Goal: Book appointment/travel/reservation

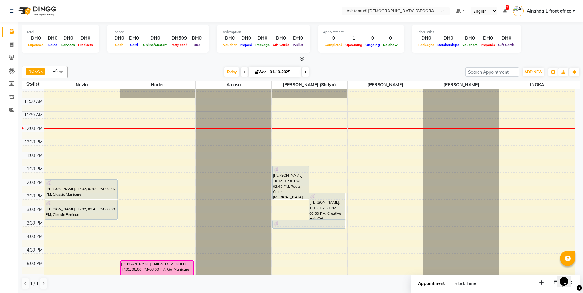
scroll to position [31, 0]
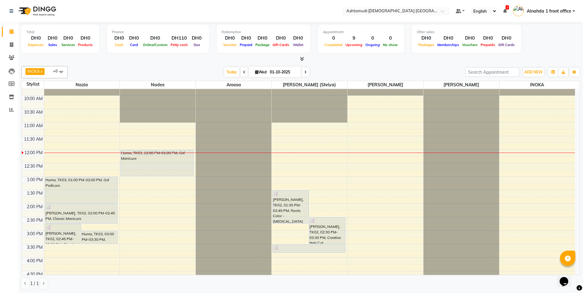
scroll to position [31, 0]
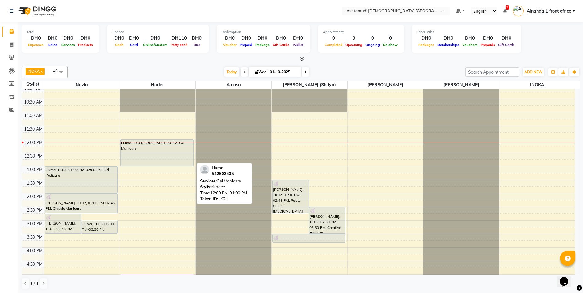
click at [147, 163] on div "Huma, TK03, 12:00 PM-01:00 PM, Gel Manicure" at bounding box center [157, 153] width 73 height 26
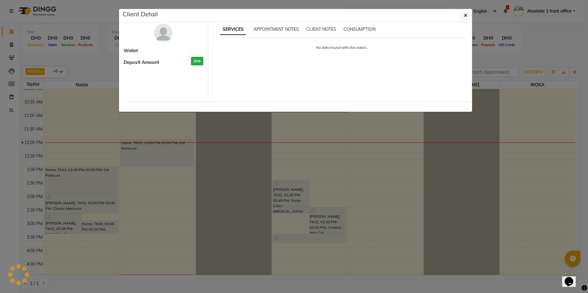
select select "7"
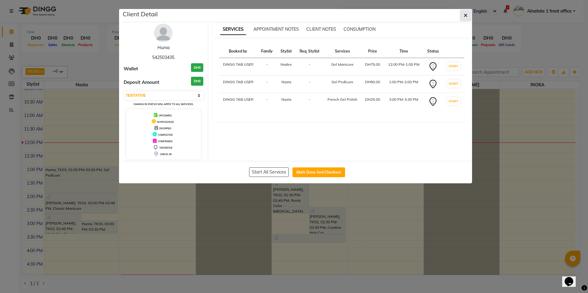
click at [461, 14] on button "button" at bounding box center [466, 16] width 12 height 12
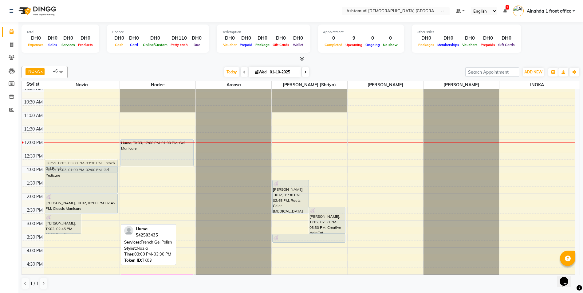
drag, startPoint x: 101, startPoint y: 230, endPoint x: 101, endPoint y: 171, distance: 59.1
click at [101, 171] on div "Sabita, TK02, 02:45 PM-03:30 PM, Classic Pedicure Huma, TK03, 03:00 PM-03:30 PM…" at bounding box center [82, 247] width 76 height 379
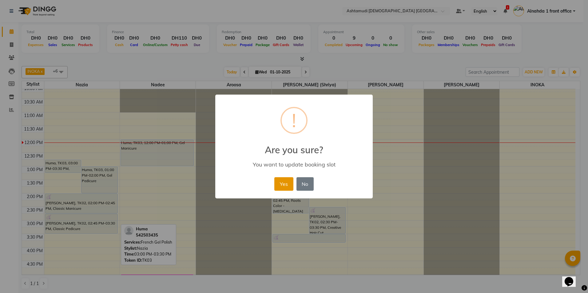
click at [281, 182] on button "Yes" at bounding box center [283, 184] width 19 height 14
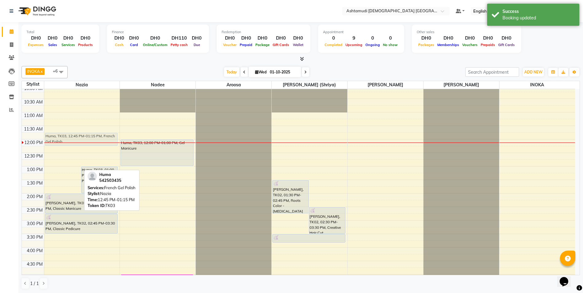
drag, startPoint x: 77, startPoint y: 167, endPoint x: 78, endPoint y: 141, distance: 26.8
click at [78, 141] on div "Huma, TK03, 12:45 PM-01:15 PM, French Gel Polish Huma, TK03, 01:00 PM-02:00 PM,…" at bounding box center [82, 247] width 76 height 379
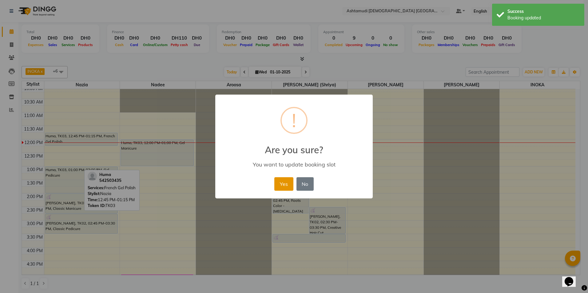
click at [278, 185] on button "Yes" at bounding box center [283, 184] width 19 height 14
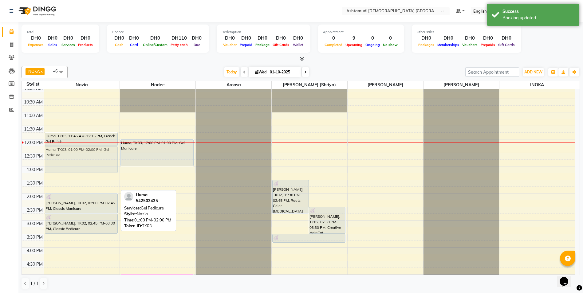
drag, startPoint x: 86, startPoint y: 175, endPoint x: 95, endPoint y: 154, distance: 23.2
click at [95, 154] on div "Huma, TK03, 11:45 AM-12:15 PM, French Gel Polish Huma, TK03, 01:00 PM-02:00 PM,…" at bounding box center [82, 247] width 76 height 379
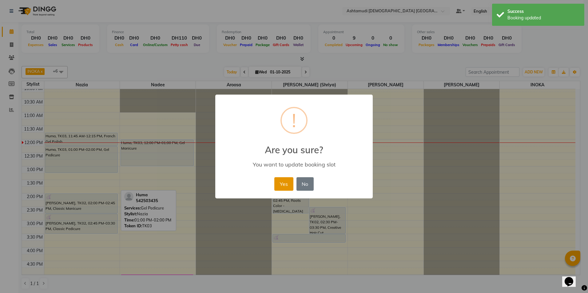
click at [287, 186] on button "Yes" at bounding box center [283, 184] width 19 height 14
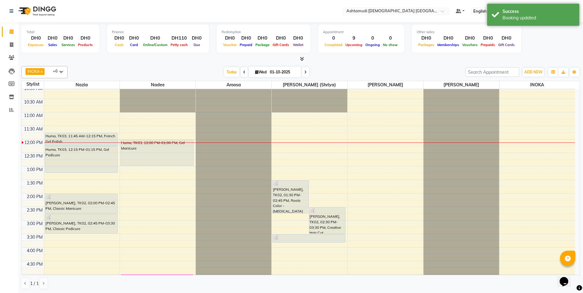
click at [99, 143] on div at bounding box center [82, 143] width 76 height 0
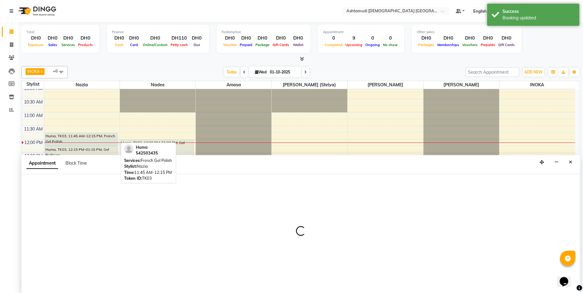
scroll to position [0, 0]
select select "61833"
select select "720"
select select "tentative"
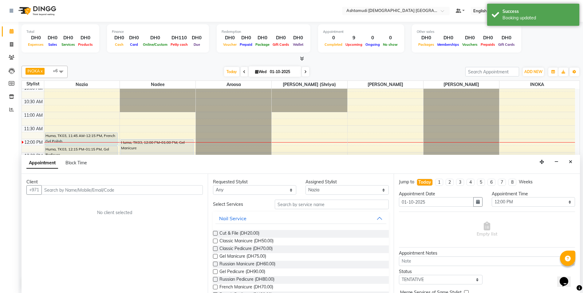
click at [569, 162] on button "Close" at bounding box center [571, 162] width 9 height 10
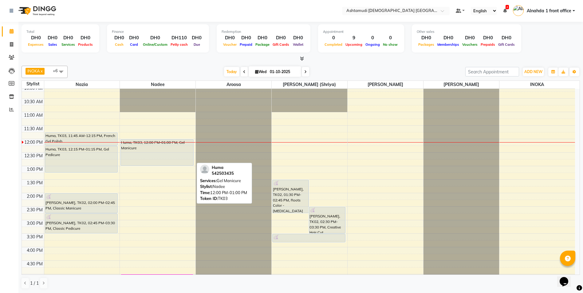
click at [183, 143] on div "Huma, TK03, 12:00 PM-01:00 PM, Gel Manicure" at bounding box center [157, 153] width 73 height 26
click at [161, 154] on div "Huma, TK03, 12:00 PM-01:00 PM, Gel Manicure" at bounding box center [157, 153] width 73 height 26
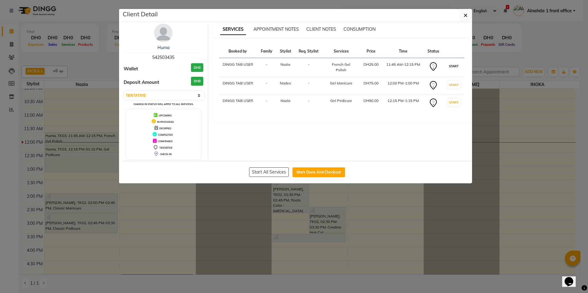
click at [458, 64] on button "START" at bounding box center [454, 66] width 13 height 8
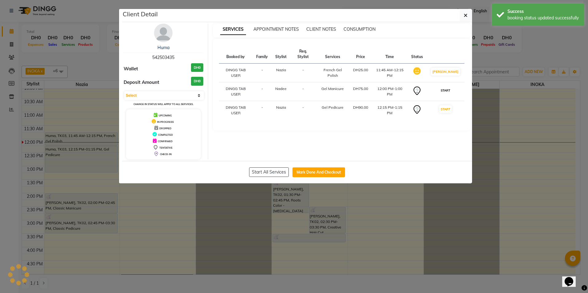
click at [451, 93] on button "START" at bounding box center [445, 91] width 13 height 8
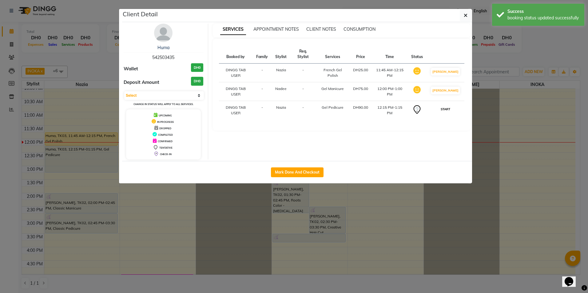
click at [448, 112] on button "START" at bounding box center [445, 109] width 13 height 8
select select "1"
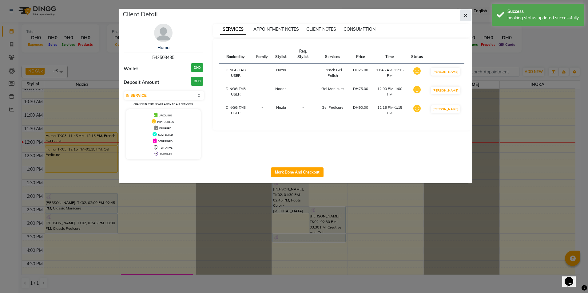
click at [468, 16] on button "button" at bounding box center [466, 16] width 12 height 12
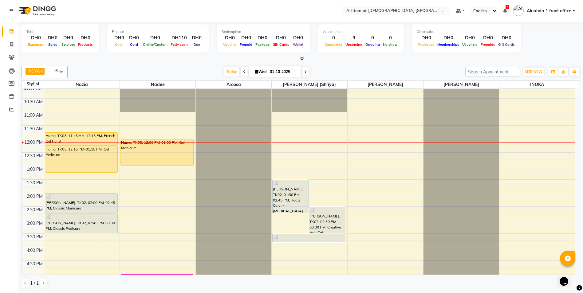
click at [255, 74] on span "Wed 01-10-2025" at bounding box center [275, 71] width 53 height 10
click at [255, 72] on icon at bounding box center [256, 72] width 3 height 4
select select "10"
select select "2025"
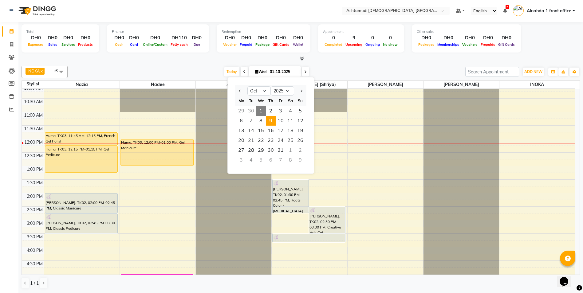
click at [273, 122] on span "9" at bounding box center [271, 121] width 10 height 10
type input "09-10-2025"
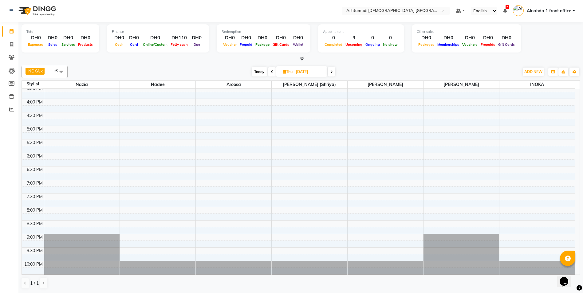
scroll to position [193, 0]
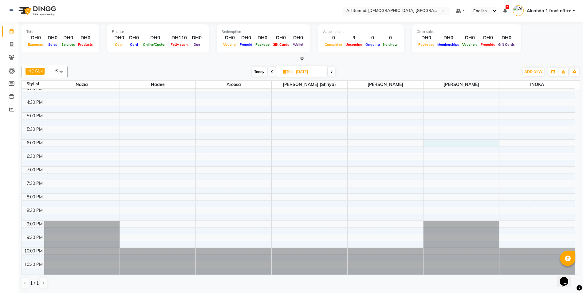
click at [433, 144] on div "9:00 AM 9:30 AM 10:00 AM 10:30 AM 11:00 AM 11:30 AM 12:00 PM 12:30 PM 1:00 PM 1…" at bounding box center [299, 85] width 554 height 379
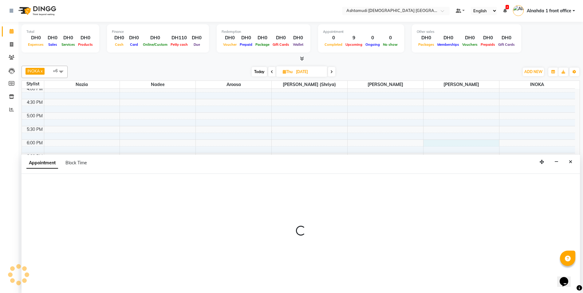
select select "87615"
select select "tentative"
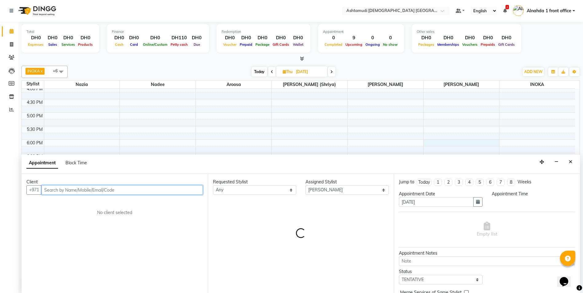
select select "1080"
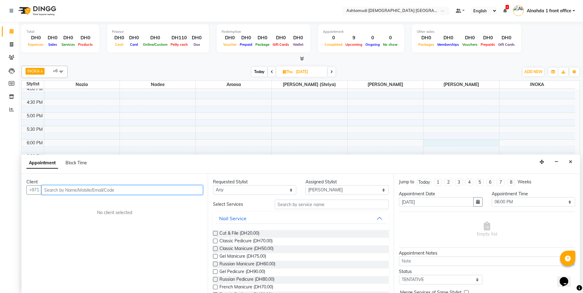
click at [74, 188] on input "text" at bounding box center [122, 190] width 161 height 10
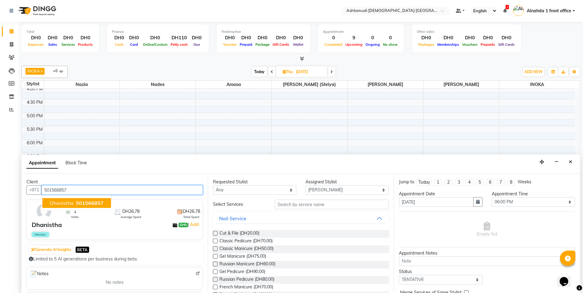
click at [68, 206] on span "Dhanistha" at bounding box center [62, 203] width 24 height 6
type input "501566857"
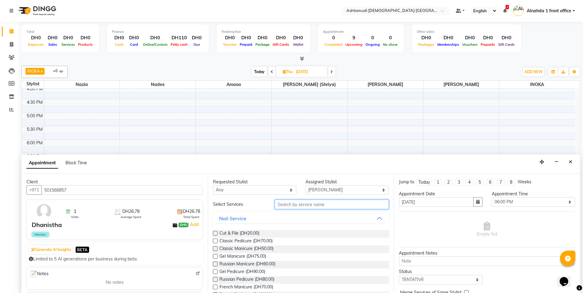
click at [319, 205] on input "text" at bounding box center [332, 205] width 114 height 10
type input "HENNA"
click at [214, 249] on label at bounding box center [215, 249] width 5 height 5
click at [214, 249] on input "checkbox" at bounding box center [215, 250] width 4 height 4
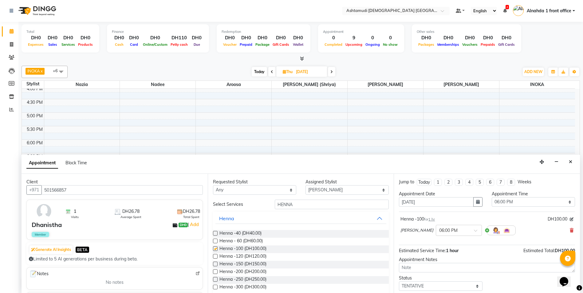
checkbox input "false"
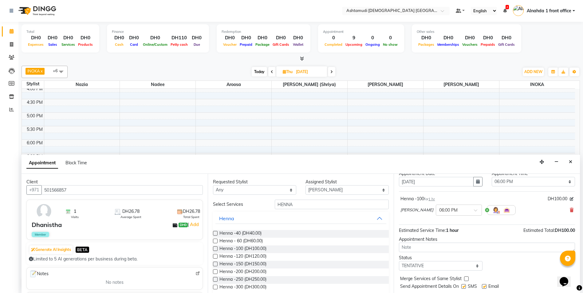
scroll to position [37, 0]
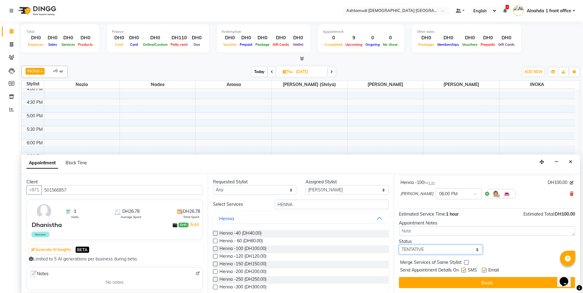
click at [452, 252] on select "Select TENTATIVE CONFIRM UPCOMING" at bounding box center [440, 250] width 83 height 10
select select "confirm booking"
click at [399, 245] on select "Select TENTATIVE CONFIRM UPCOMING" at bounding box center [440, 250] width 83 height 10
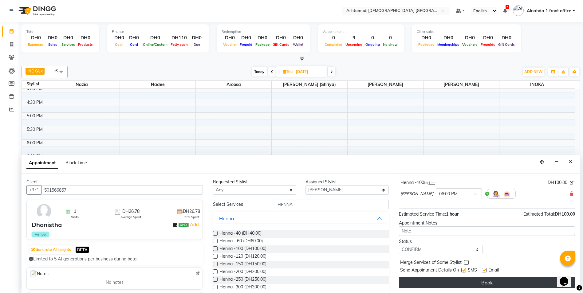
click at [444, 283] on button "Book" at bounding box center [487, 282] width 176 height 11
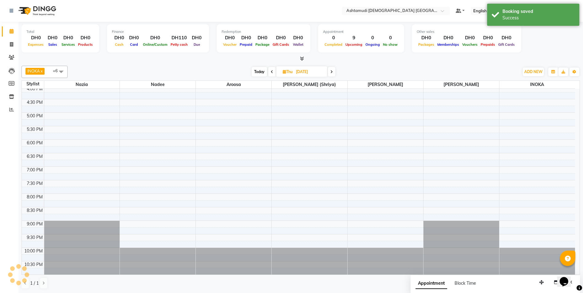
scroll to position [0, 0]
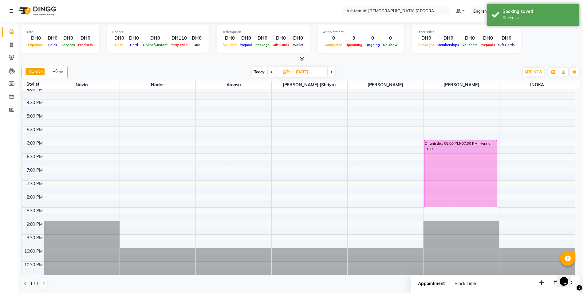
drag, startPoint x: 458, startPoint y: 170, endPoint x: 467, endPoint y: 190, distance: 22.2
click at [463, 201] on div "Dhanistha, 06:00 PM-07:00 PM, Henna -100 Dhanistha, 06:00 PM-07:00 PM, Henna -1…" at bounding box center [462, 86] width 76 height 379
click at [255, 71] on span "Today" at bounding box center [259, 72] width 15 height 10
type input "01-10-2025"
